Goal: Task Accomplishment & Management: Manage account settings

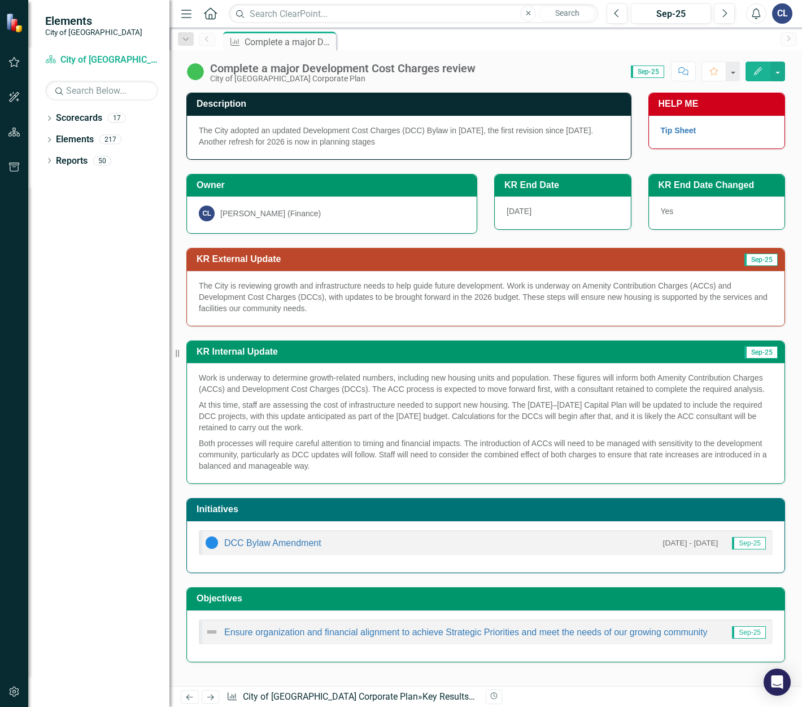
click at [359, 306] on p "The City is reviewing growth and infrastructure needs to help guide future deve…" at bounding box center [486, 297] width 574 height 34
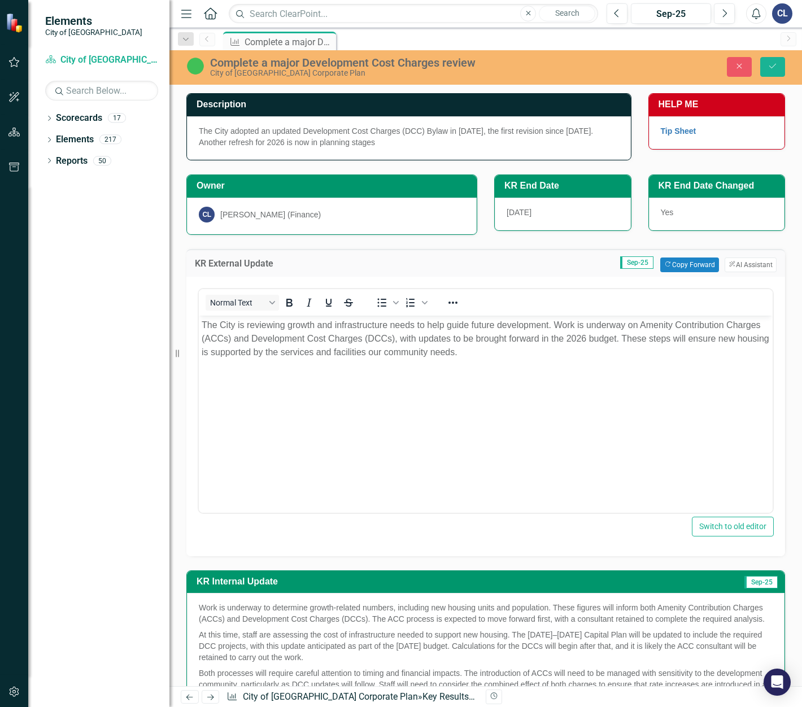
click at [681, 339] on p "The City is reviewing growth and infrastructure needs to help guide future deve…" at bounding box center [486, 338] width 568 height 41
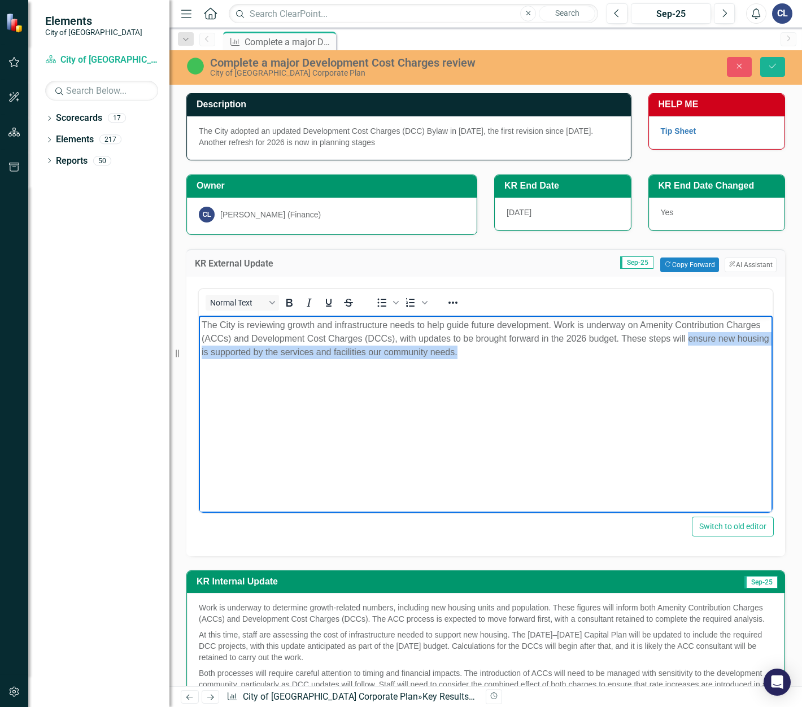
paste body "Rich Text Area. Press ALT-0 for help."
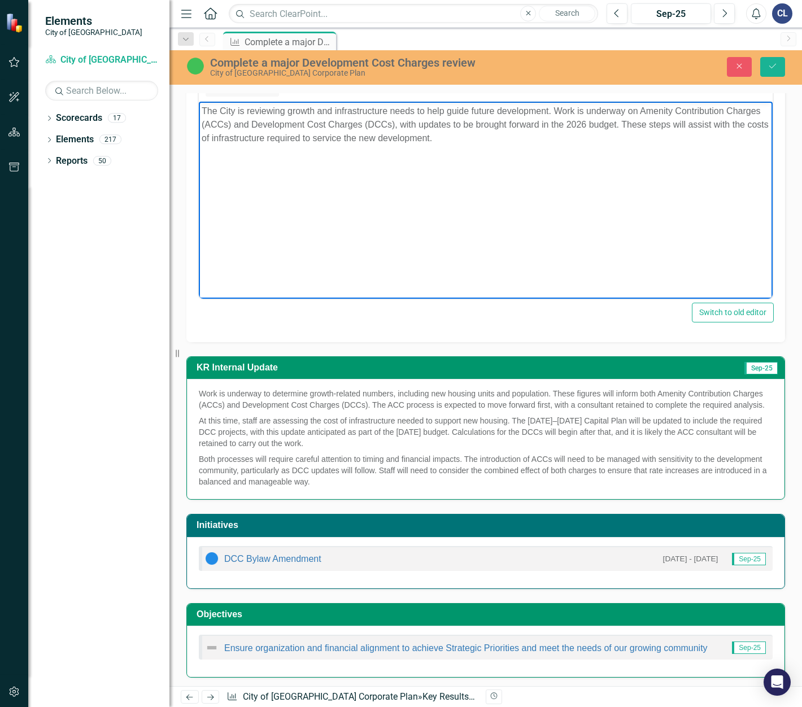
scroll to position [226, 0]
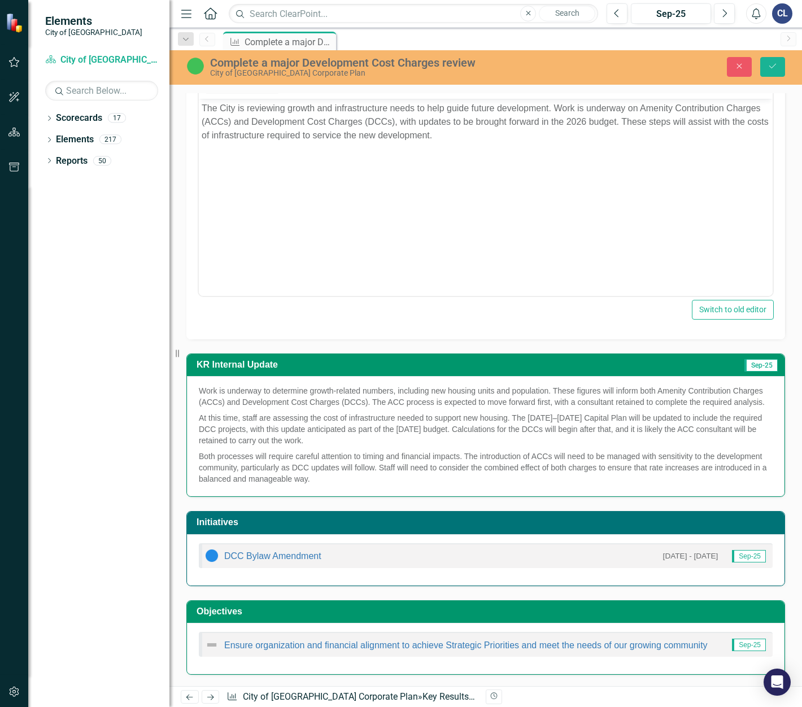
click at [537, 421] on p "At this time, staff are assessing the cost of infrastructure needed to support …" at bounding box center [486, 429] width 574 height 38
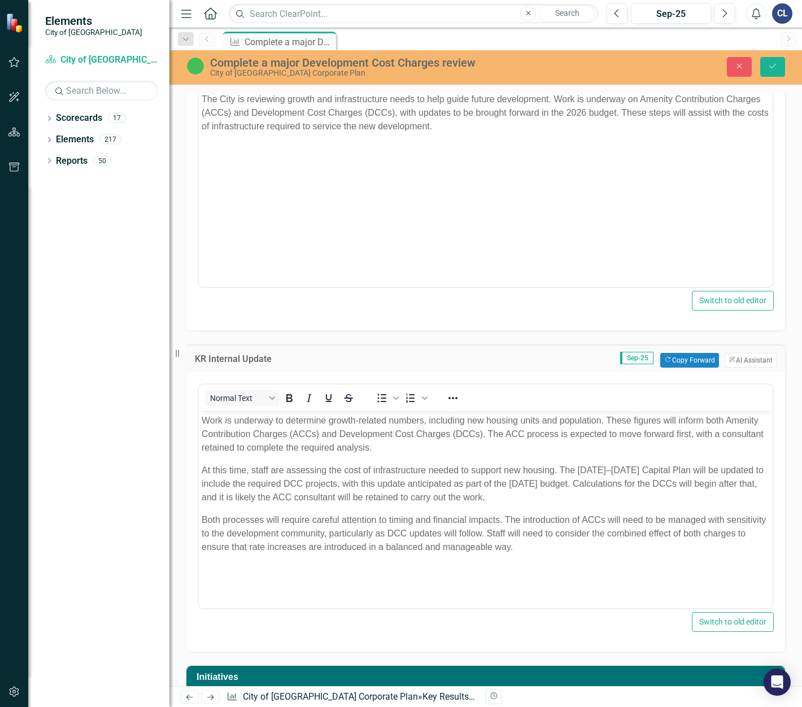
scroll to position [0, 0]
click at [577, 465] on p "At this time, staff are assessing the cost of infrastructure needed to support …" at bounding box center [486, 483] width 568 height 41
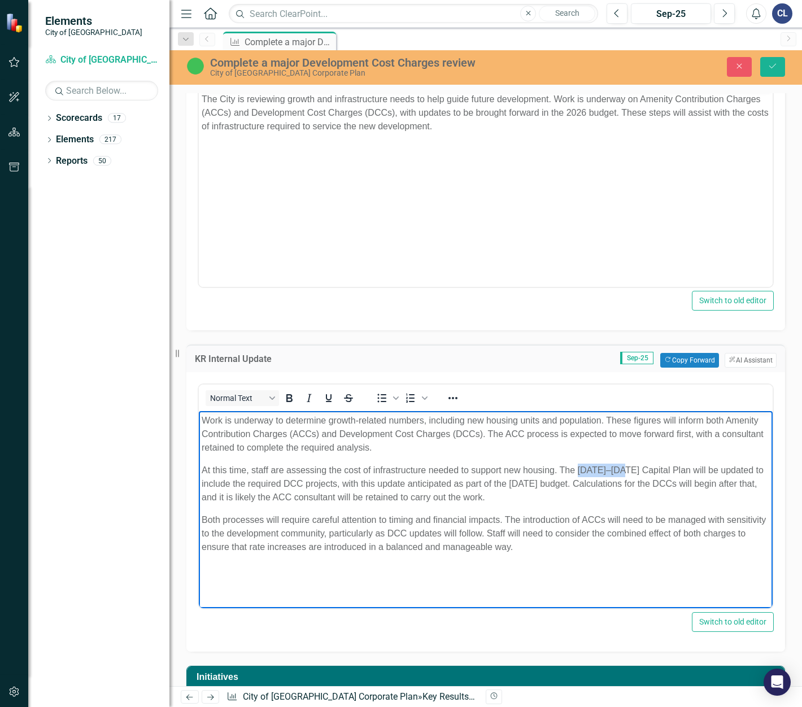
paste body "Rich Text Area. Press ALT-0 for help."
drag, startPoint x: 202, startPoint y: 497, endPoint x: 565, endPoint y: 494, distance: 363.7
click at [565, 494] on p "At this time, staff are assessing the cost of infrastructure needed to support …" at bounding box center [486, 483] width 568 height 41
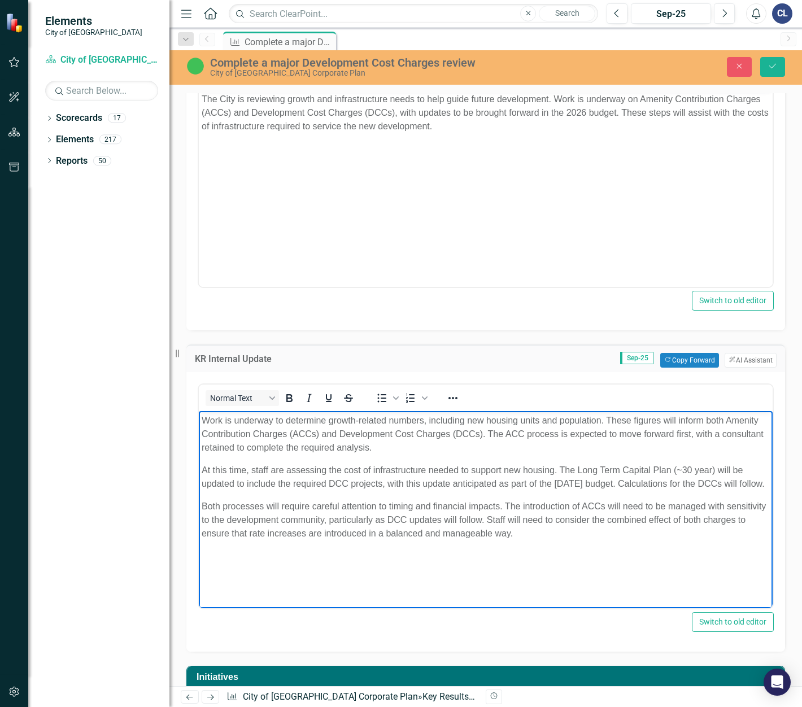
click at [245, 535] on p "Both processes will require careful attention to timing and financial impacts. …" at bounding box center [486, 519] width 568 height 41
click at [607, 519] on p "Both processes will require careful attention to timing and financial impacts. …" at bounding box center [486, 519] width 568 height 41
click at [284, 526] on p "Both processes will require careful attention to timing and financial impacts. …" at bounding box center [486, 512] width 568 height 27
click at [768, 61] on button "Save" at bounding box center [772, 67] width 25 height 20
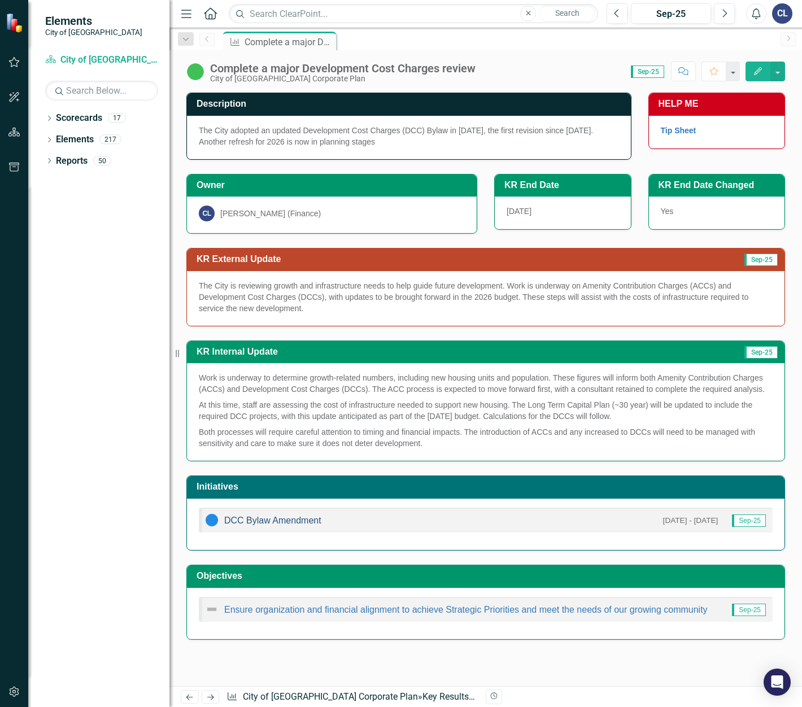
click at [299, 519] on link "DCC Bylaw Amendment" at bounding box center [272, 521] width 97 height 10
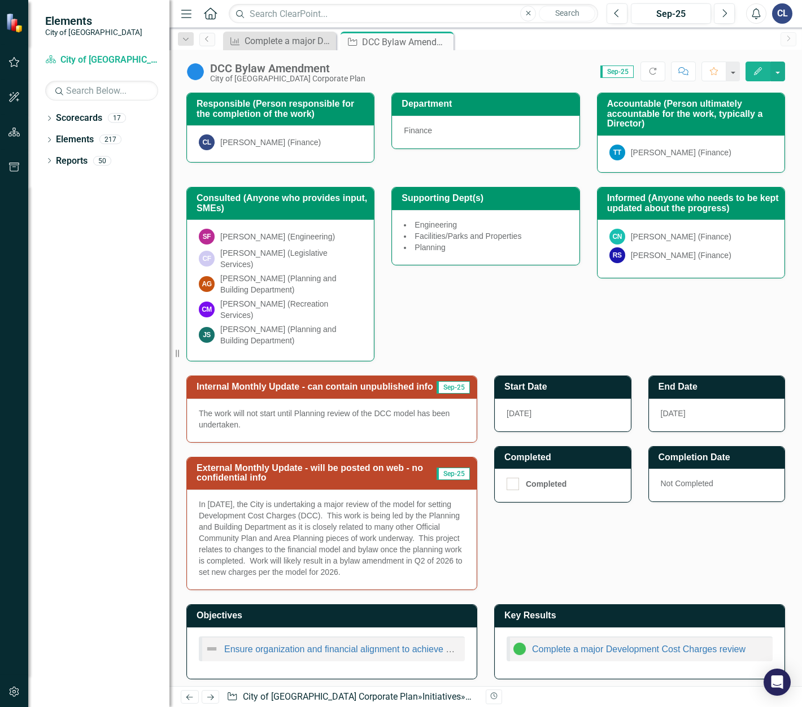
scroll to position [163, 0]
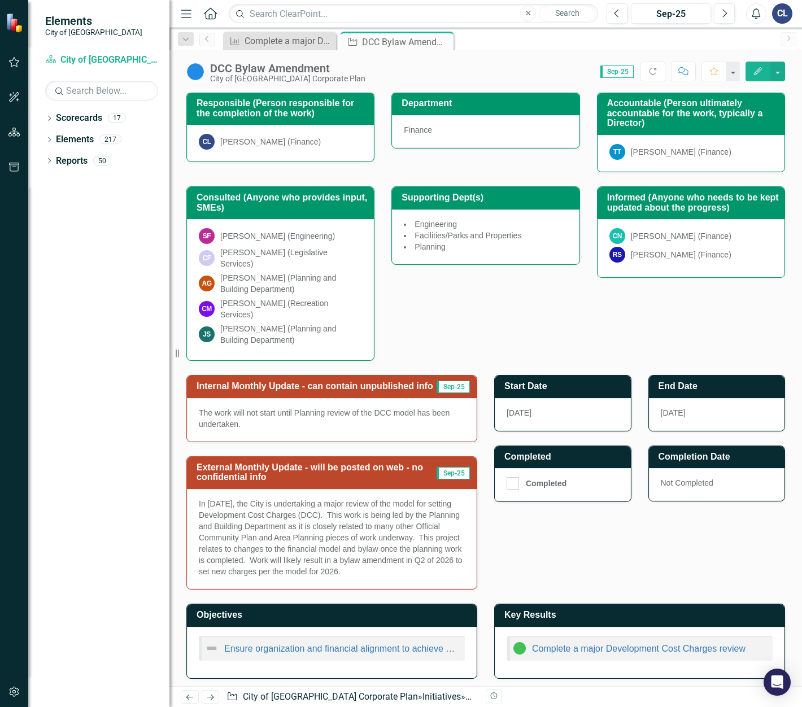
click at [332, 560] on p "In [DATE], the City is undertaking a major review of the model for setting Deve…" at bounding box center [332, 537] width 266 height 79
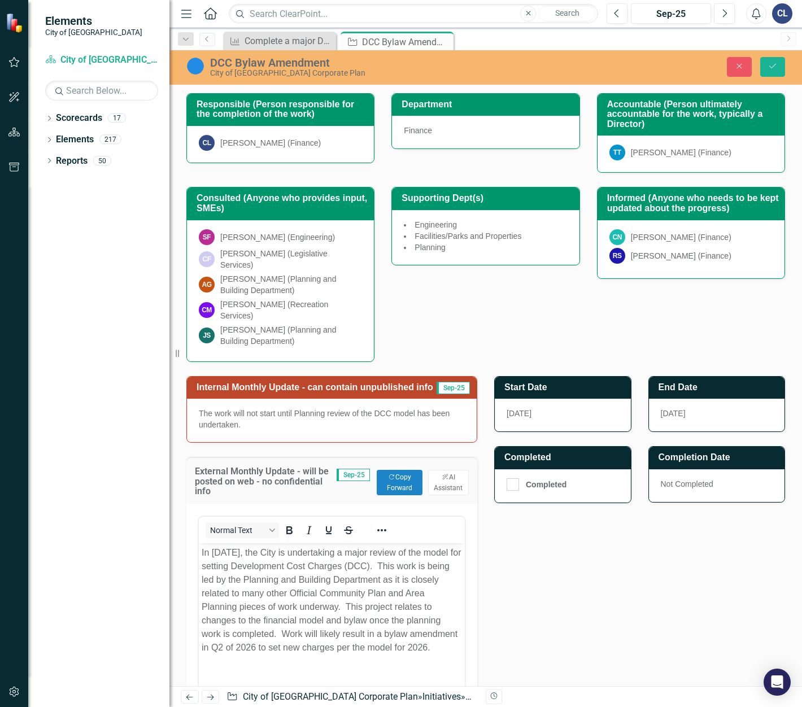
scroll to position [0, 0]
click at [346, 605] on p "In [DATE], the City is undertaking a major review of the model for setting Deve…" at bounding box center [332, 600] width 260 height 108
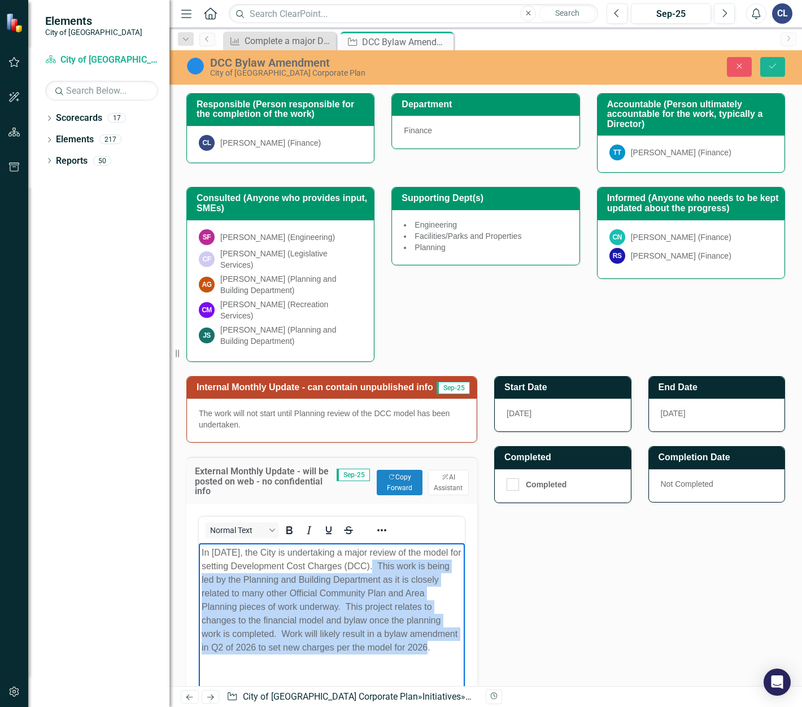
paste body "Rich Text Area. Press ALT-0 for help."
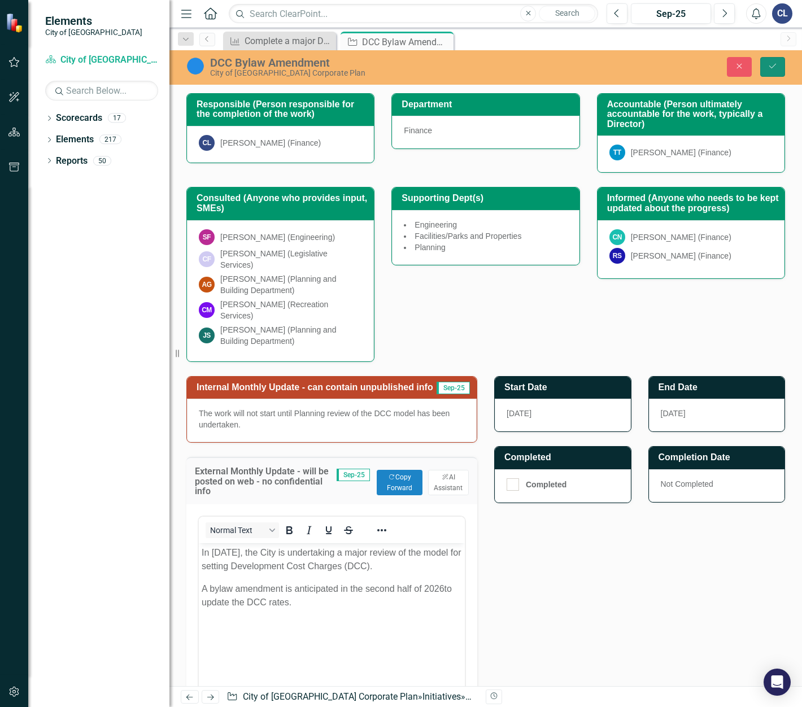
click at [778, 64] on button "Save" at bounding box center [772, 67] width 25 height 20
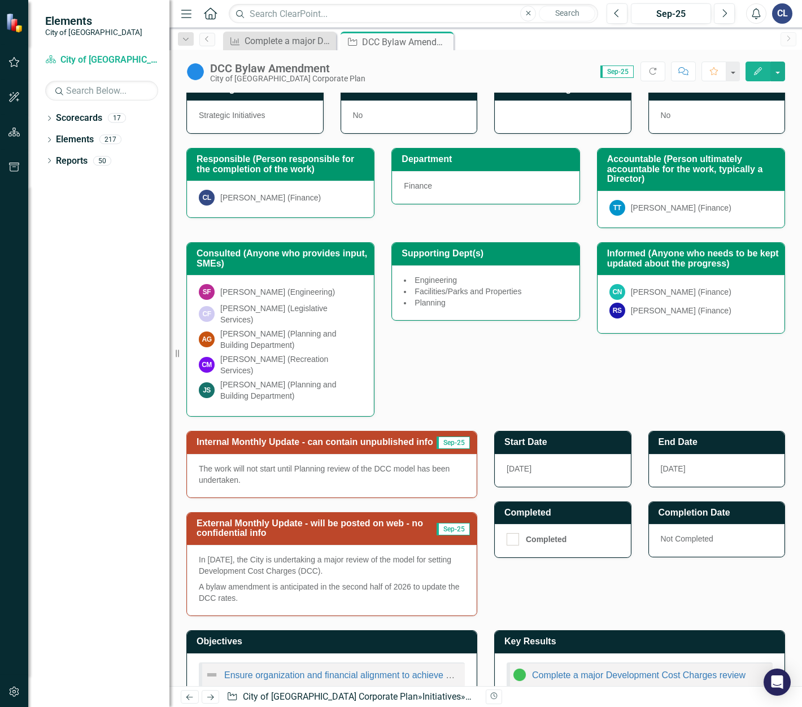
scroll to position [134, 0]
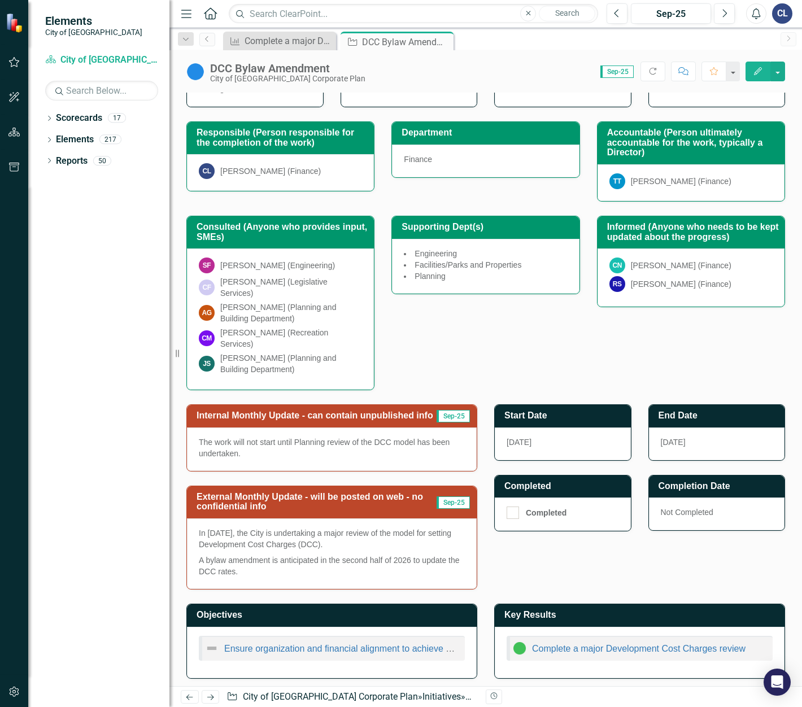
drag, startPoint x: 249, startPoint y: 569, endPoint x: 189, endPoint y: 531, distance: 71.0
click at [185, 530] on div "External Monthly Update - will be posted on web - no confidential info Sep-25 I…" at bounding box center [332, 531] width 308 height 118
drag, startPoint x: 199, startPoint y: 530, endPoint x: 221, endPoint y: 535, distance: 23.2
click at [220, 535] on p "In [DATE], the City is undertaking a major review of the model for setting Deve…" at bounding box center [332, 540] width 266 height 25
click at [341, 555] on p "A bylaw amendment is anticipated in the second half of 2026 to update the DCC r…" at bounding box center [332, 564] width 266 height 25
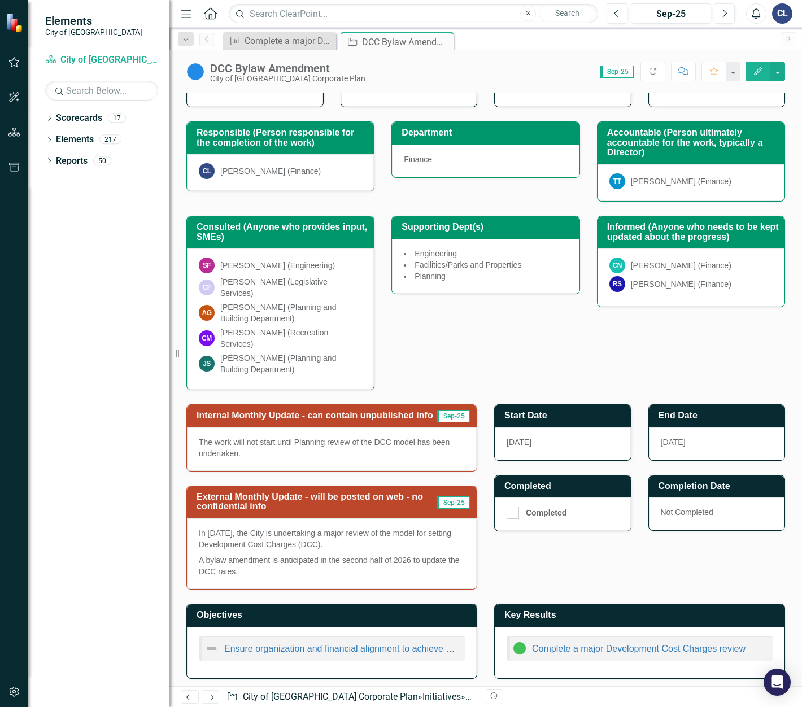
click at [341, 555] on p "A bylaw amendment is anticipated in the second half of 2026 to update the DCC r…" at bounding box center [332, 564] width 266 height 25
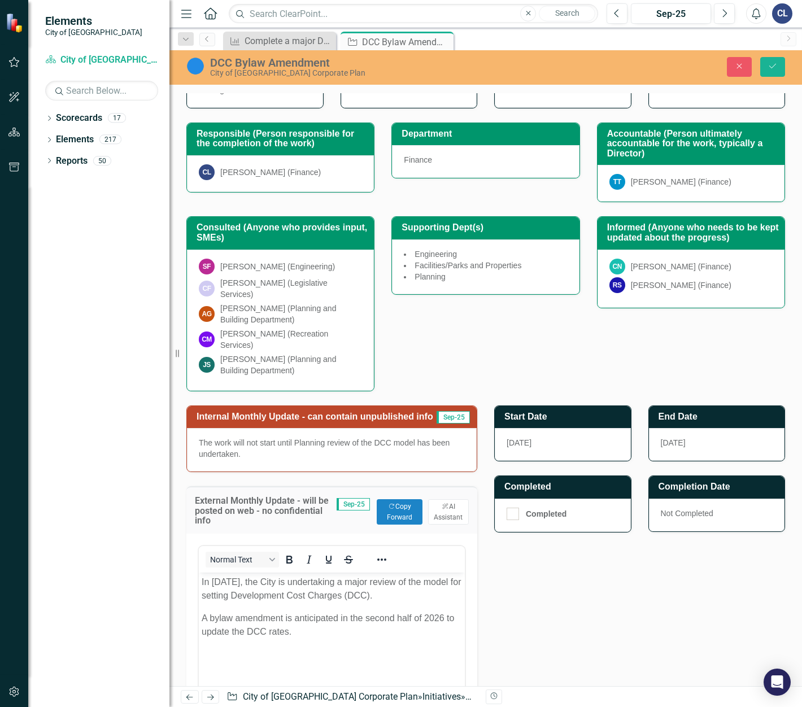
scroll to position [0, 0]
click at [310, 632] on p "A bylaw amendment is anticipated in the second half of 2026 to update the DCC r…" at bounding box center [332, 624] width 260 height 27
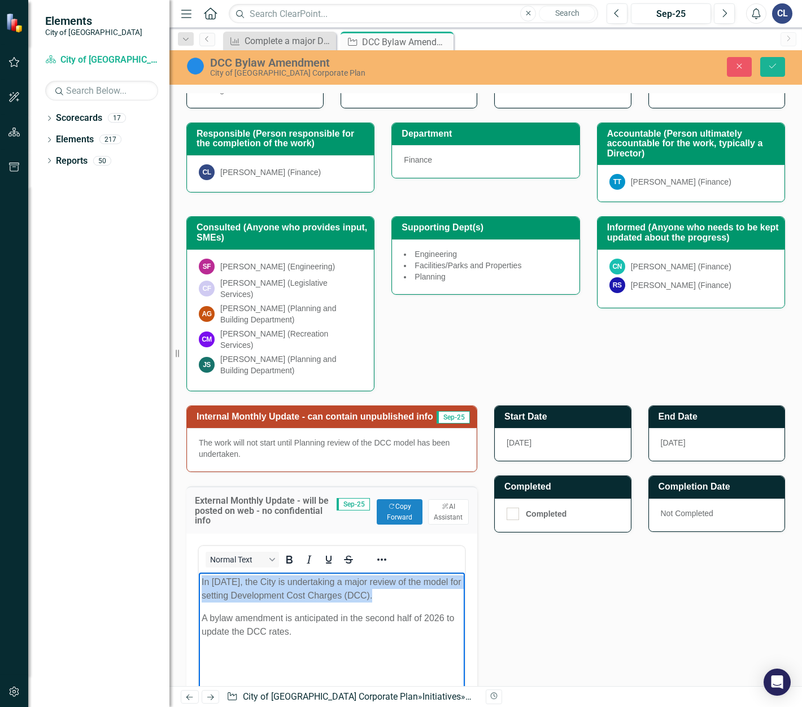
copy p "In [DATE], the City is undertaking a major review of the model for setting Deve…"
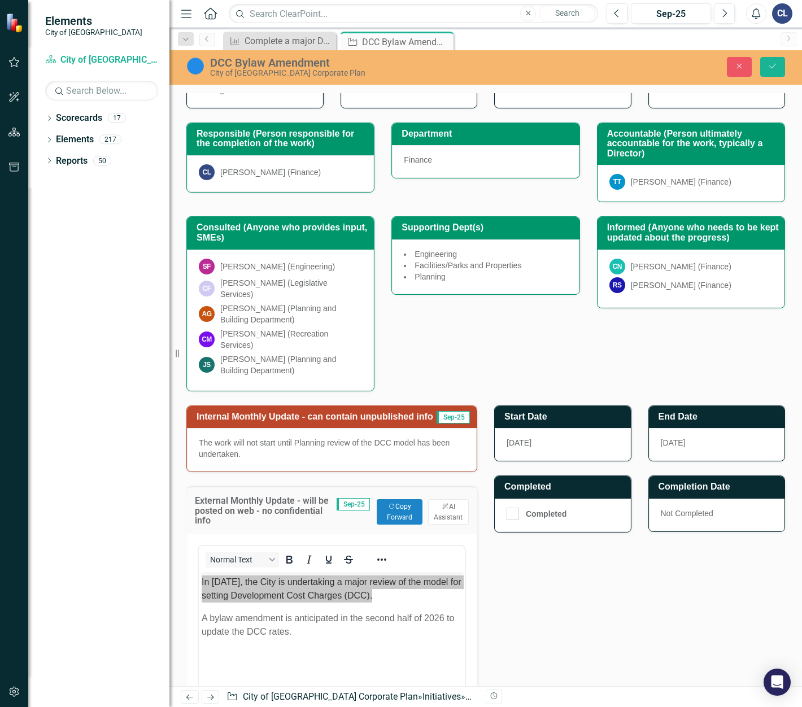
click at [599, 635] on div "Internal Monthly Update - can contain unpublished info Sep-25 The work will not…" at bounding box center [486, 602] width 616 height 422
click at [771, 67] on icon "Save" at bounding box center [773, 66] width 10 height 8
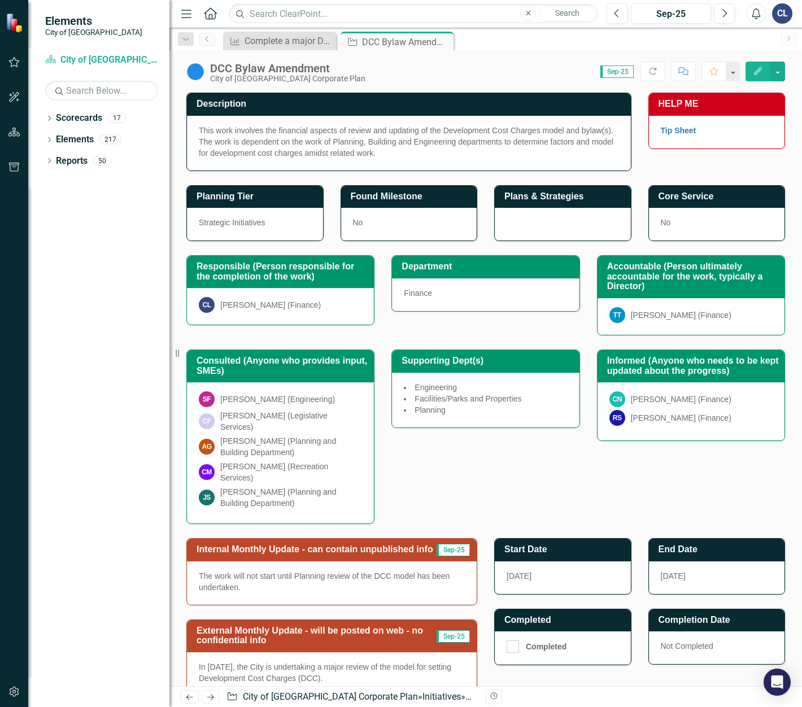
click at [240, 68] on div "DCC Bylaw Amendment" at bounding box center [287, 68] width 155 height 12
click at [263, 42] on div "Complete a major Development Cost Charges review" at bounding box center [282, 41] width 75 height 14
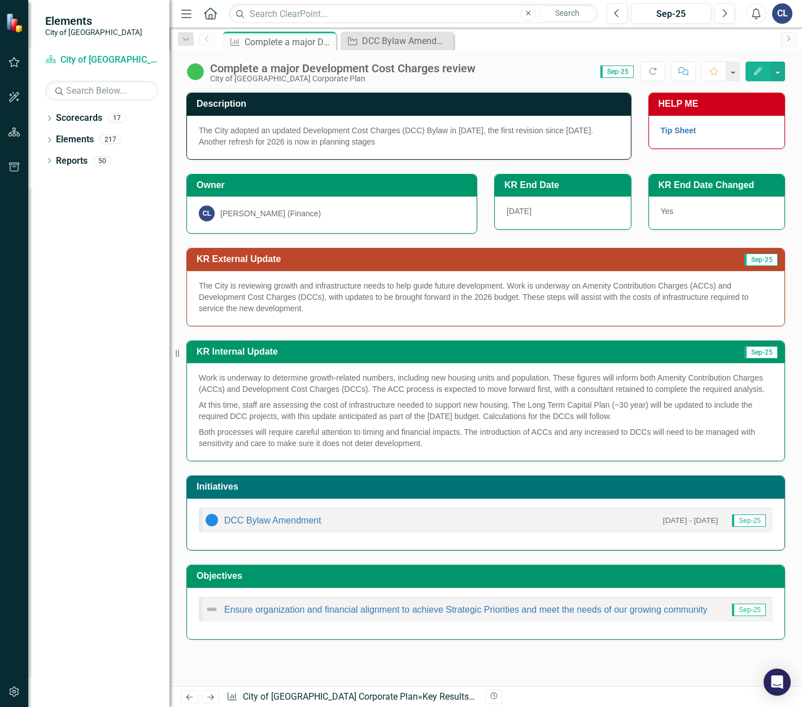
click at [395, 429] on p "Both processes will require careful attention to timing and financial impacts. …" at bounding box center [486, 436] width 574 height 25
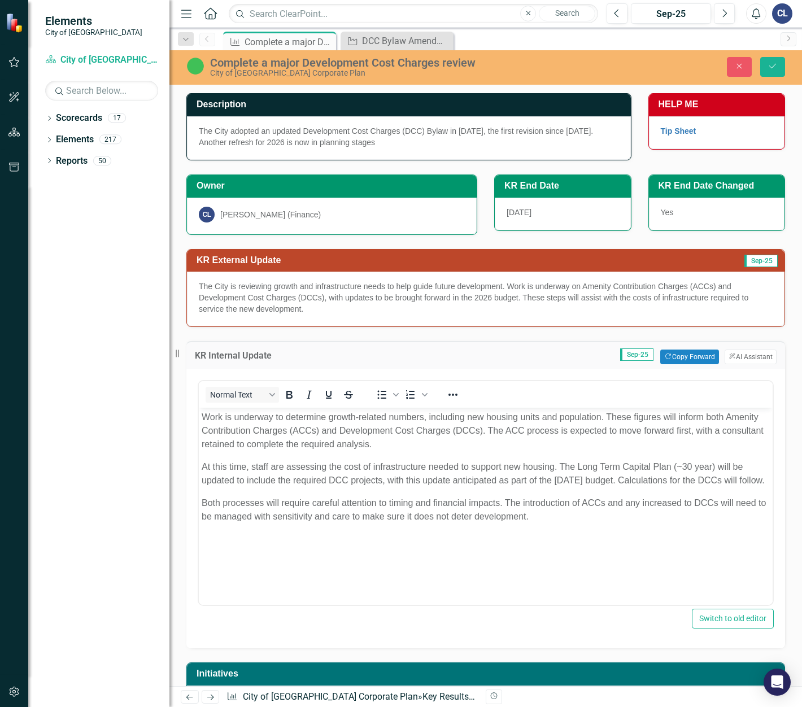
click at [564, 487] on p "At this time, staff are assessing the cost of infrastructure needed to support …" at bounding box center [486, 473] width 568 height 27
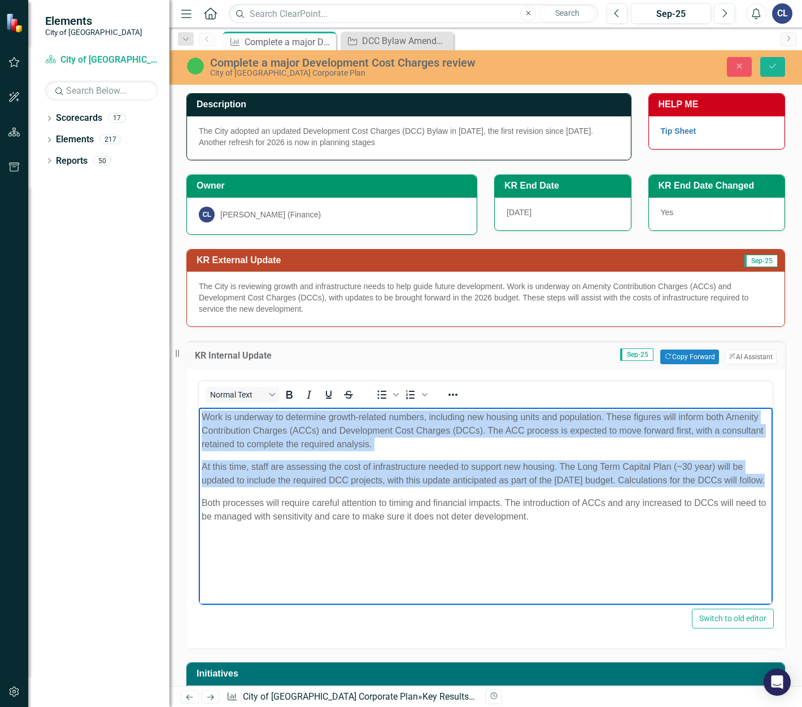
copy body "Work is underway to determine growth-related numbers, including new housing uni…"
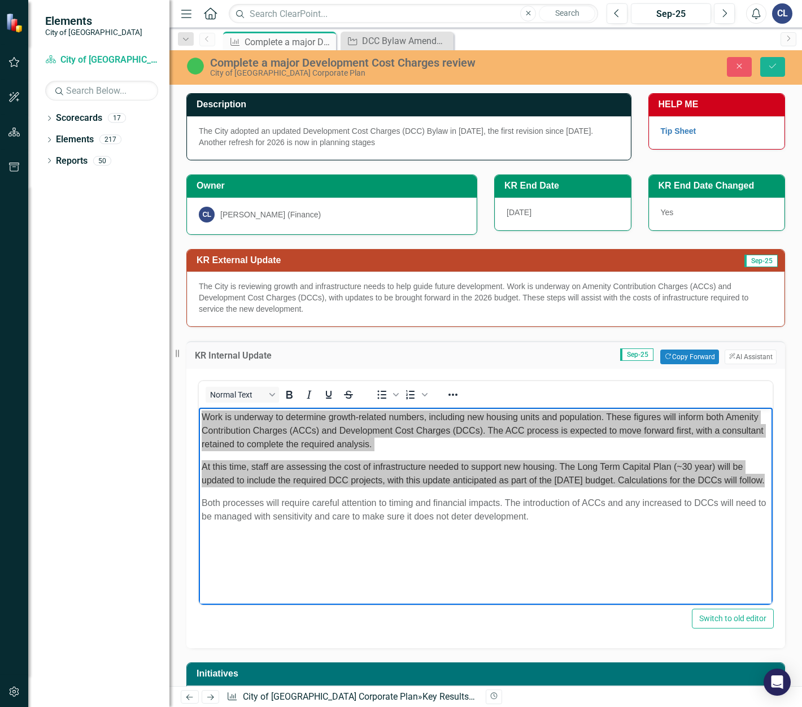
click at [787, 359] on div "Description The City adopted an updated Development Cost Charges (DCC) Bylaw in…" at bounding box center [485, 458] width 633 height 759
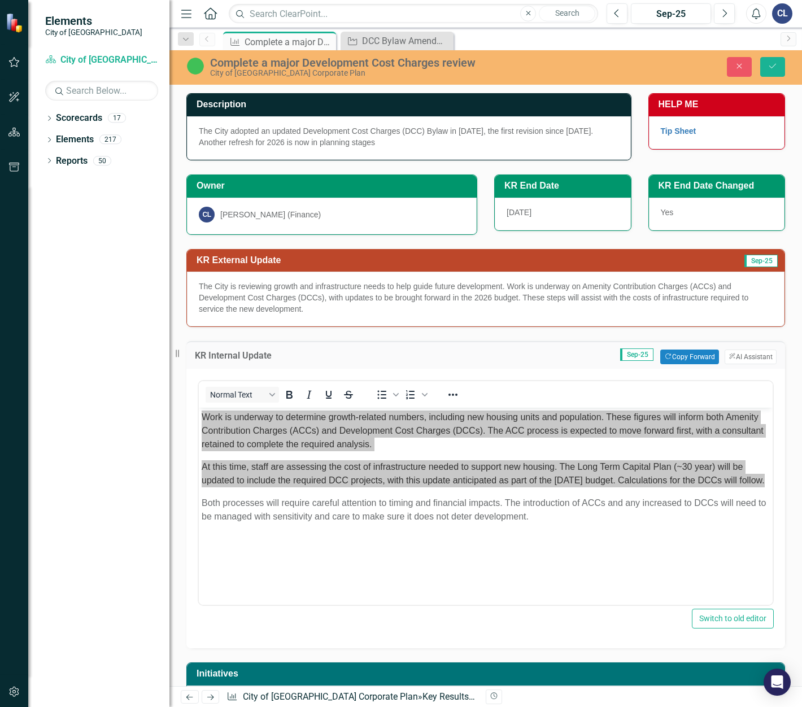
click at [631, 287] on p "The City is reviewing growth and infrastructure needs to help guide future deve…" at bounding box center [486, 298] width 574 height 34
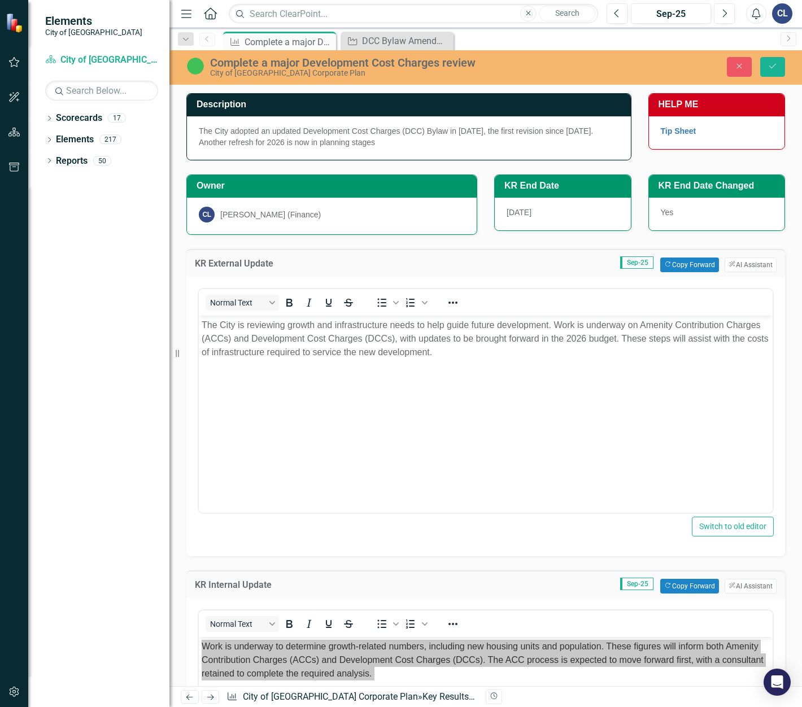
click at [603, 354] on p "The City is reviewing growth and infrastructure needs to help guide future deve…" at bounding box center [486, 338] width 568 height 41
